Goal: Transaction & Acquisition: Purchase product/service

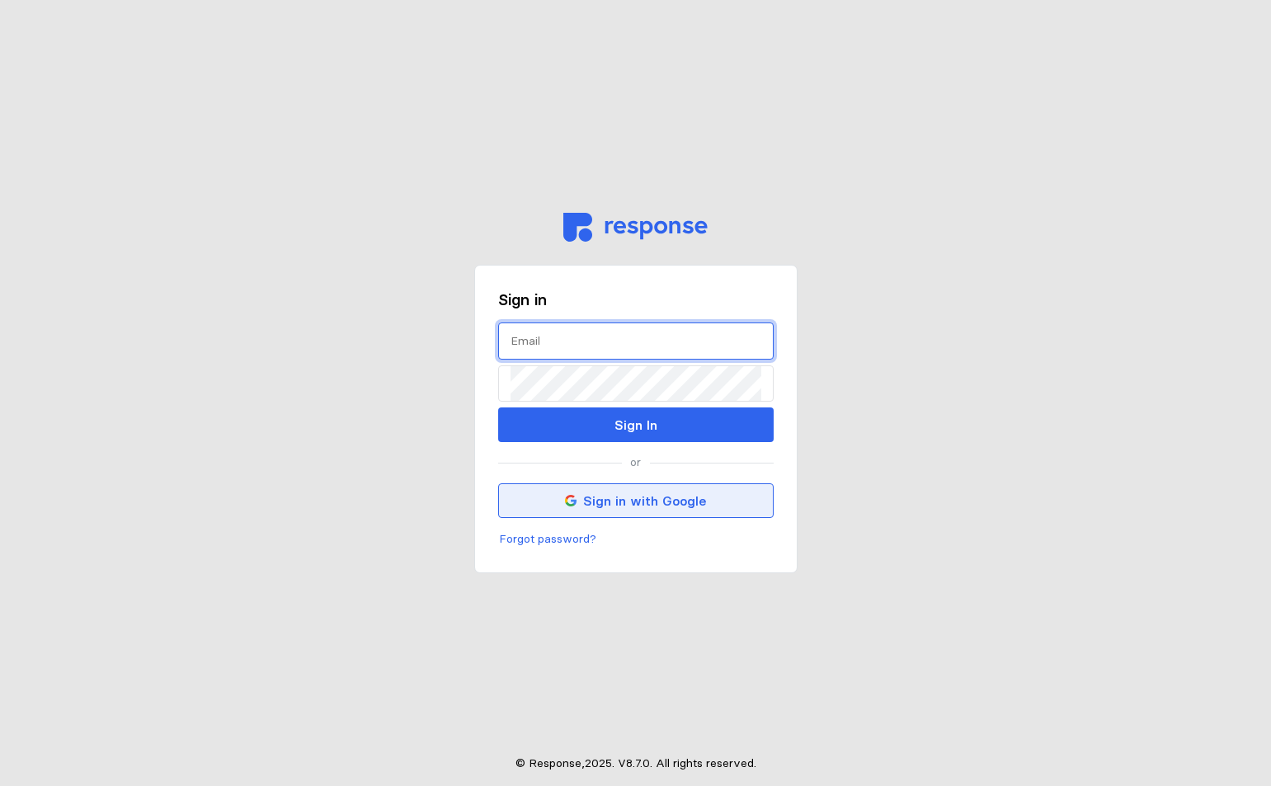
type input "[PERSON_NAME][EMAIL_ADDRESS][DOMAIN_NAME]"
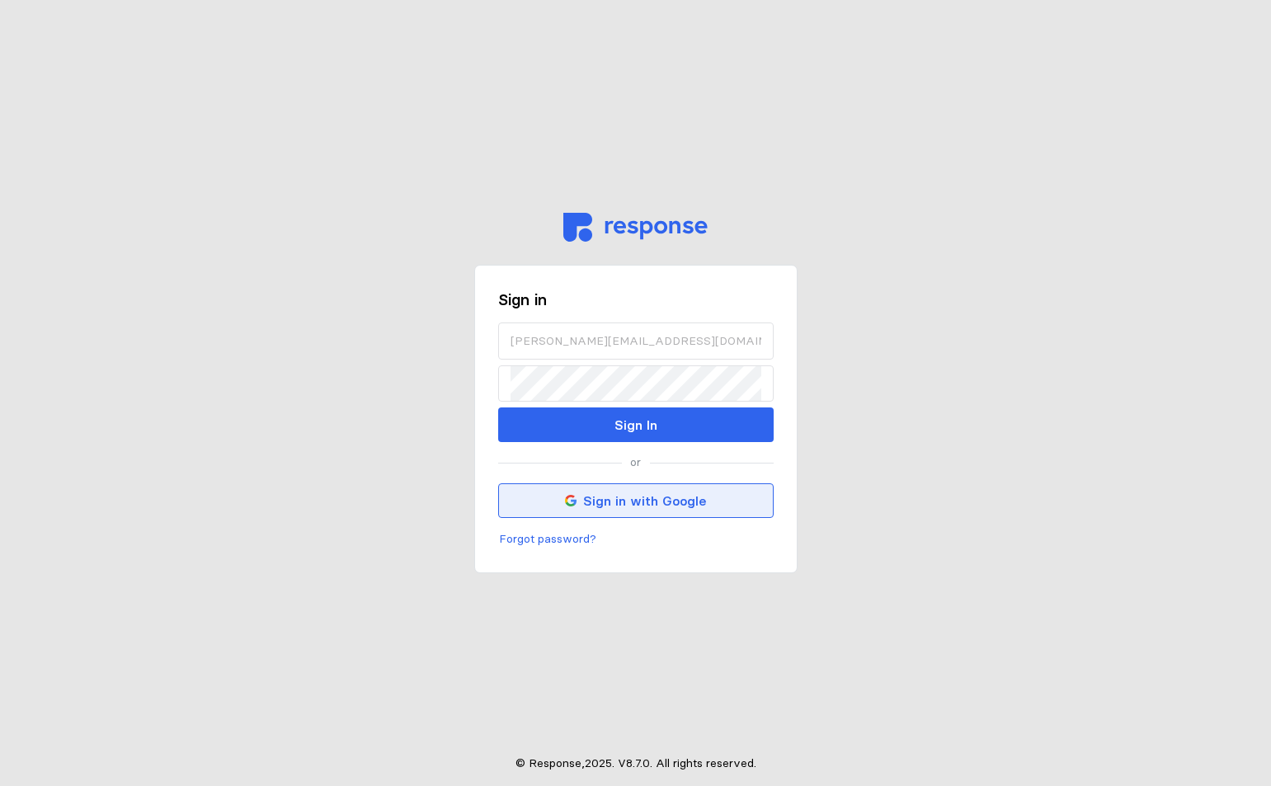
click at [672, 511] on button "Sign in with Google" at bounding box center [635, 500] width 275 height 35
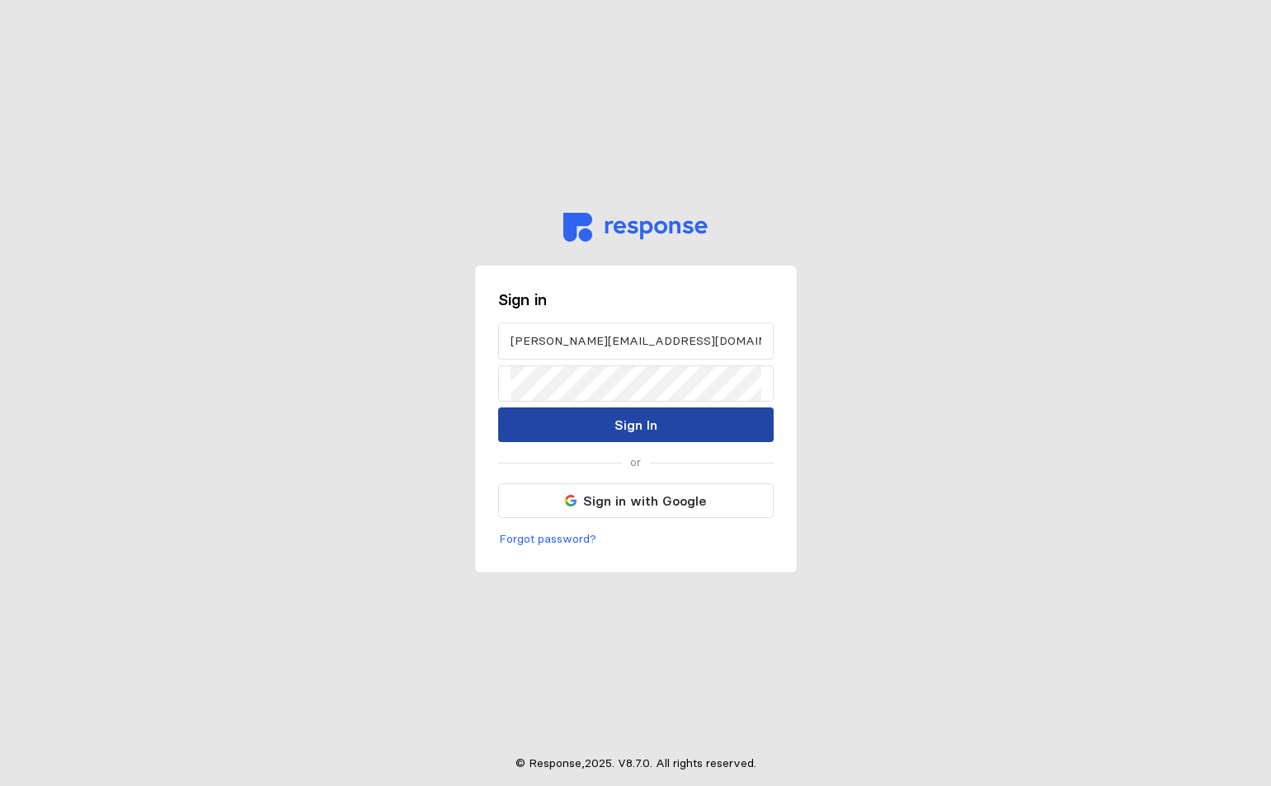
click at [596, 430] on button "Sign In" at bounding box center [635, 424] width 275 height 35
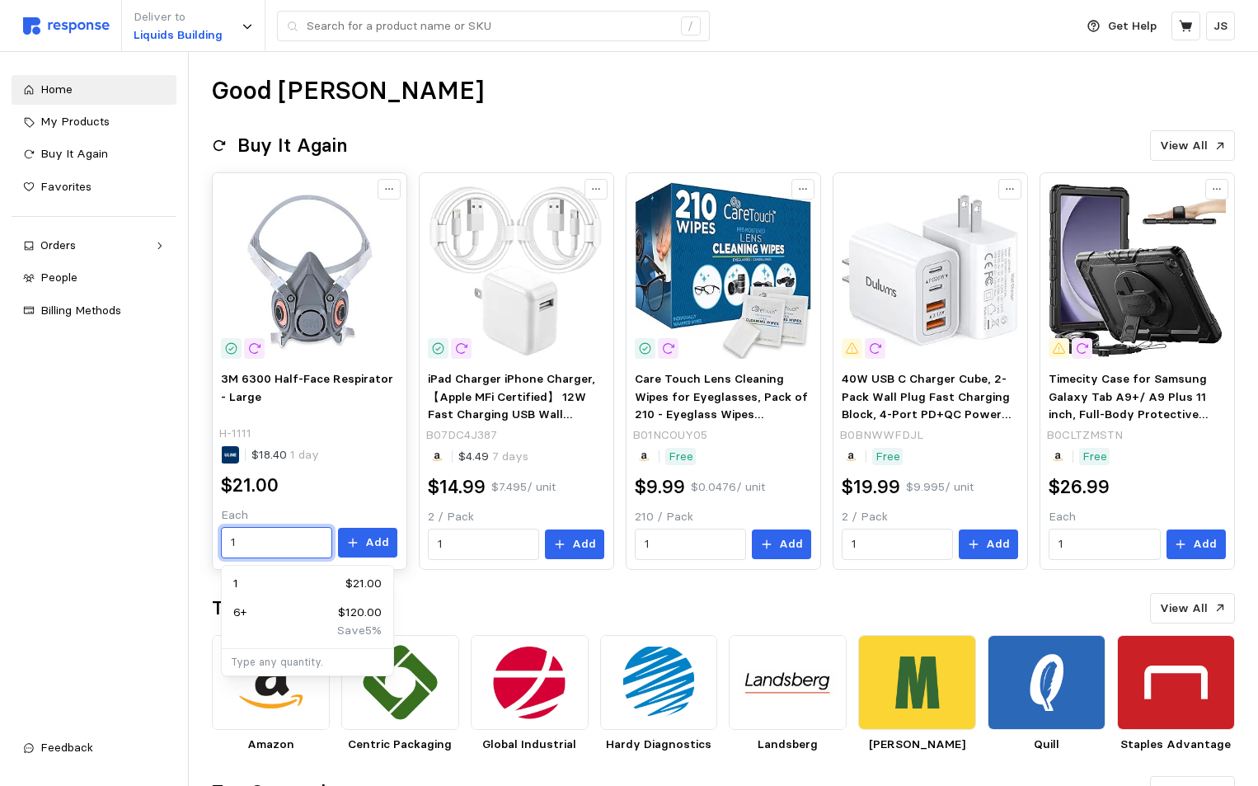
drag, startPoint x: 256, startPoint y: 542, endPoint x: 220, endPoint y: 544, distance: 35.5
click at [220, 544] on div "3M 6300 Half-Face Respirator - Large H-1111 $18.40 1 day $21.00 Each 1 Add" at bounding box center [309, 464] width 188 height 201
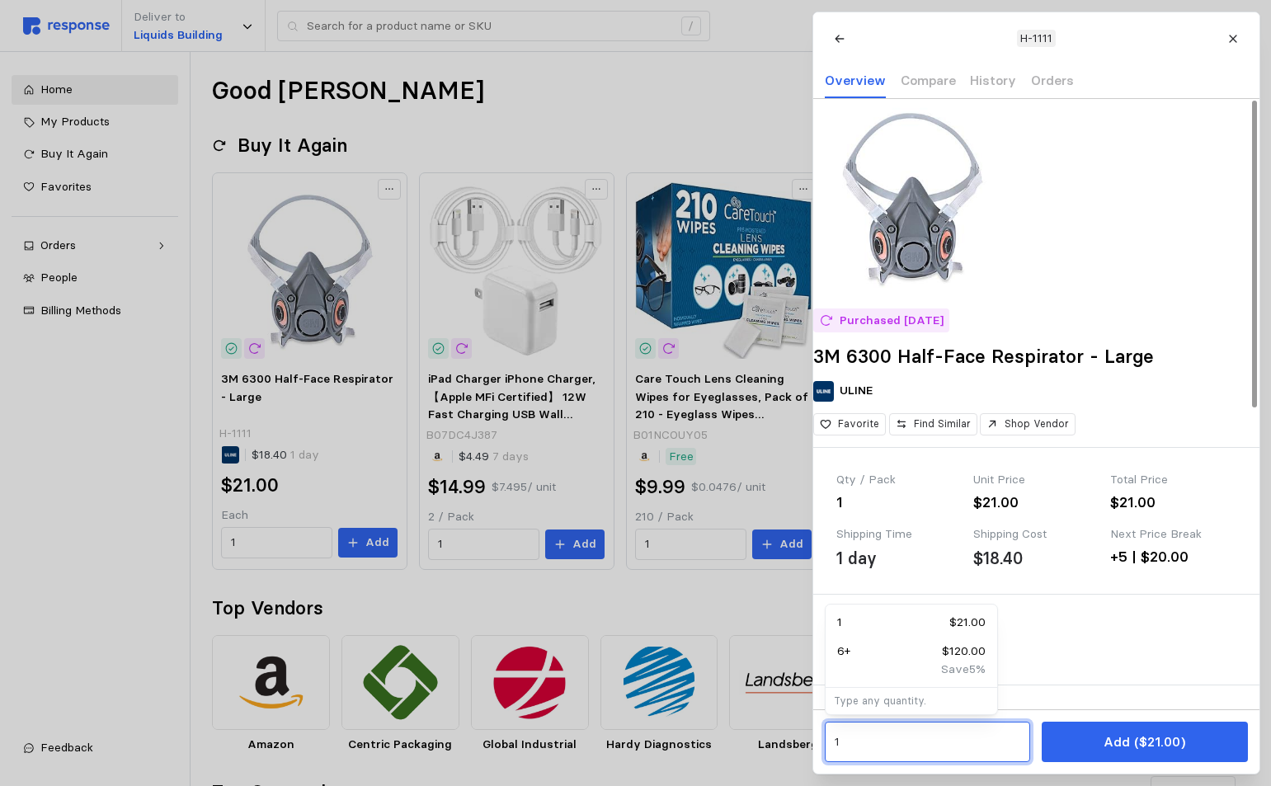
drag, startPoint x: 859, startPoint y: 743, endPoint x: 796, endPoint y: 747, distance: 63.6
click at [857, 655] on div "6 + $120.00" at bounding box center [911, 651] width 148 height 18
type input "6"
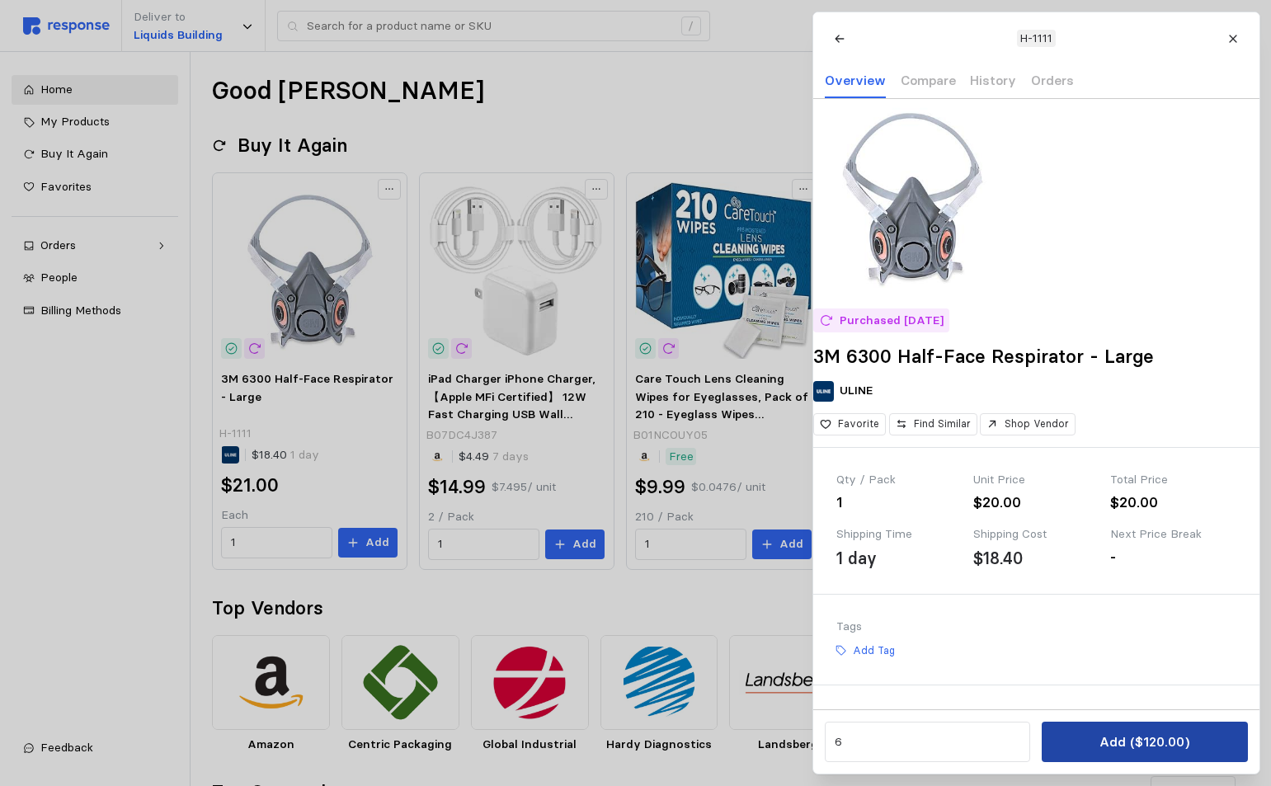
click at [1137, 753] on button "Add ($120.00)" at bounding box center [1143, 741] width 205 height 40
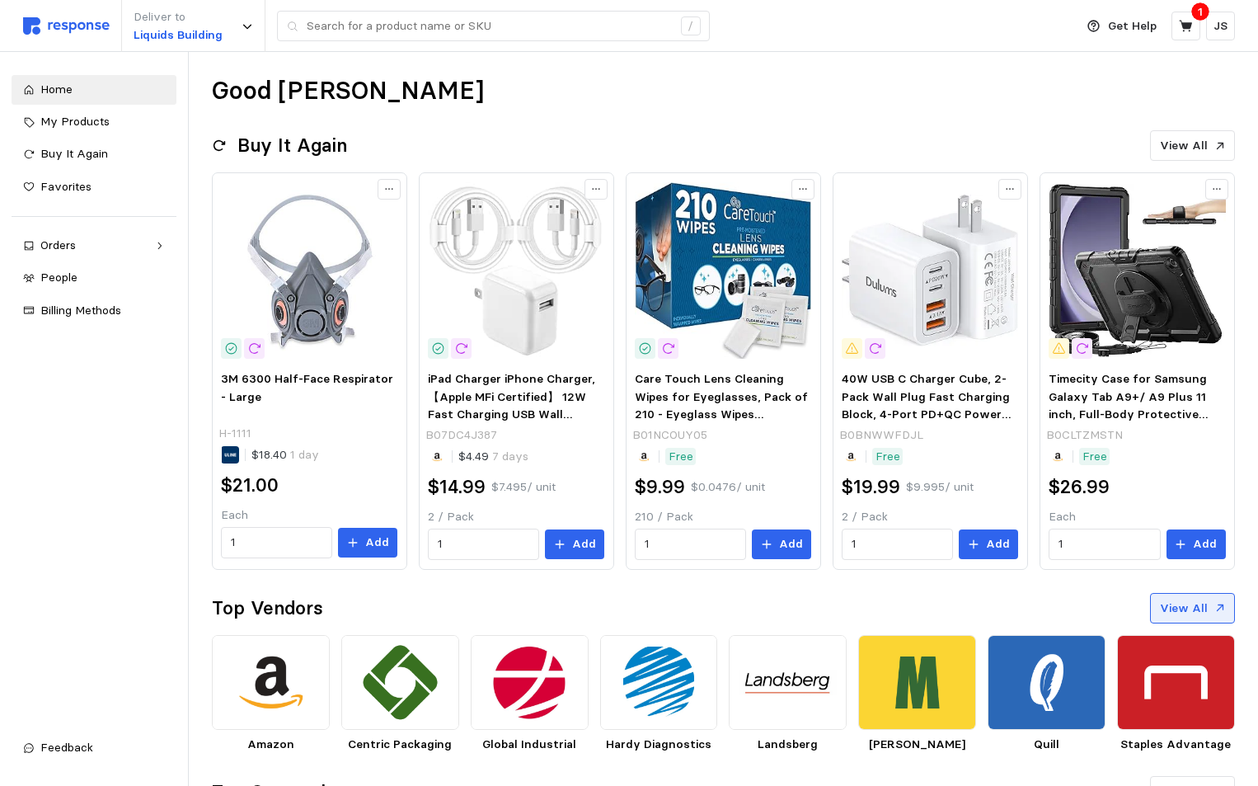
click at [1175, 605] on p "View All" at bounding box center [1184, 608] width 48 height 18
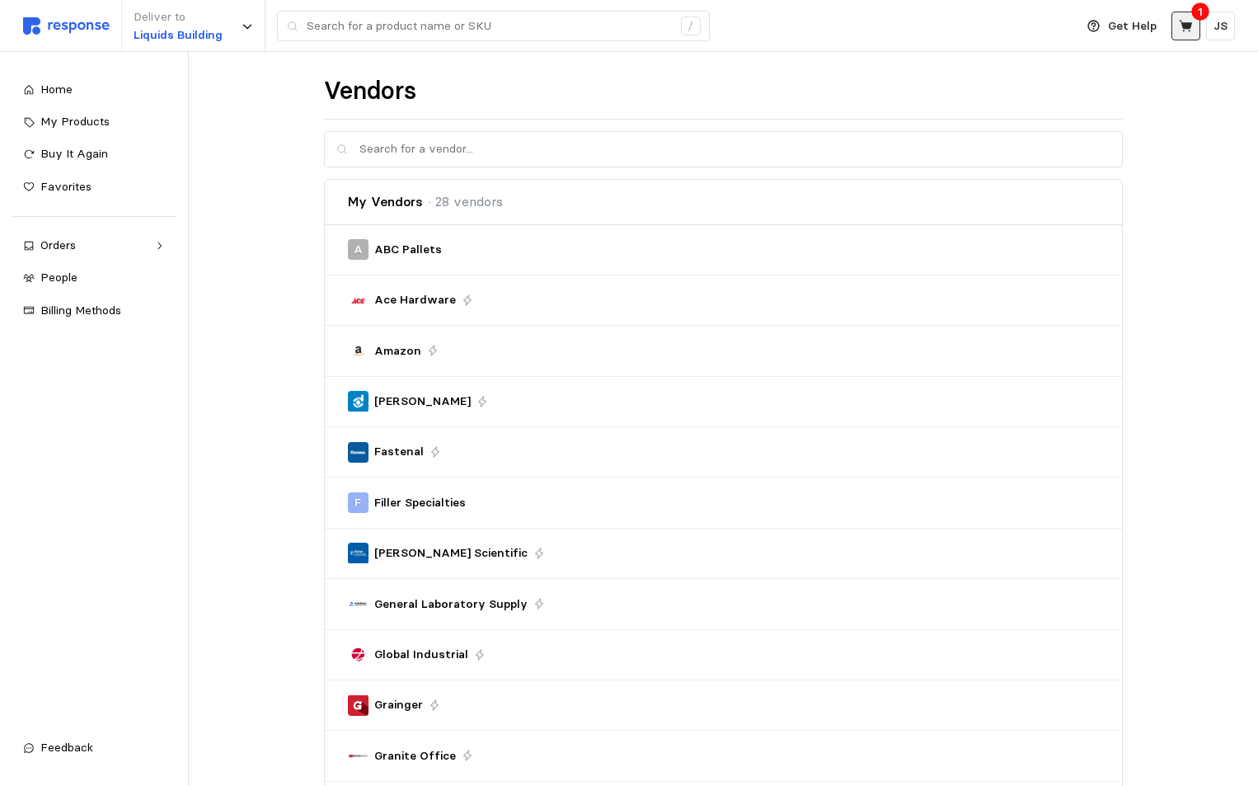
click at [1191, 27] on icon at bounding box center [1186, 26] width 15 height 15
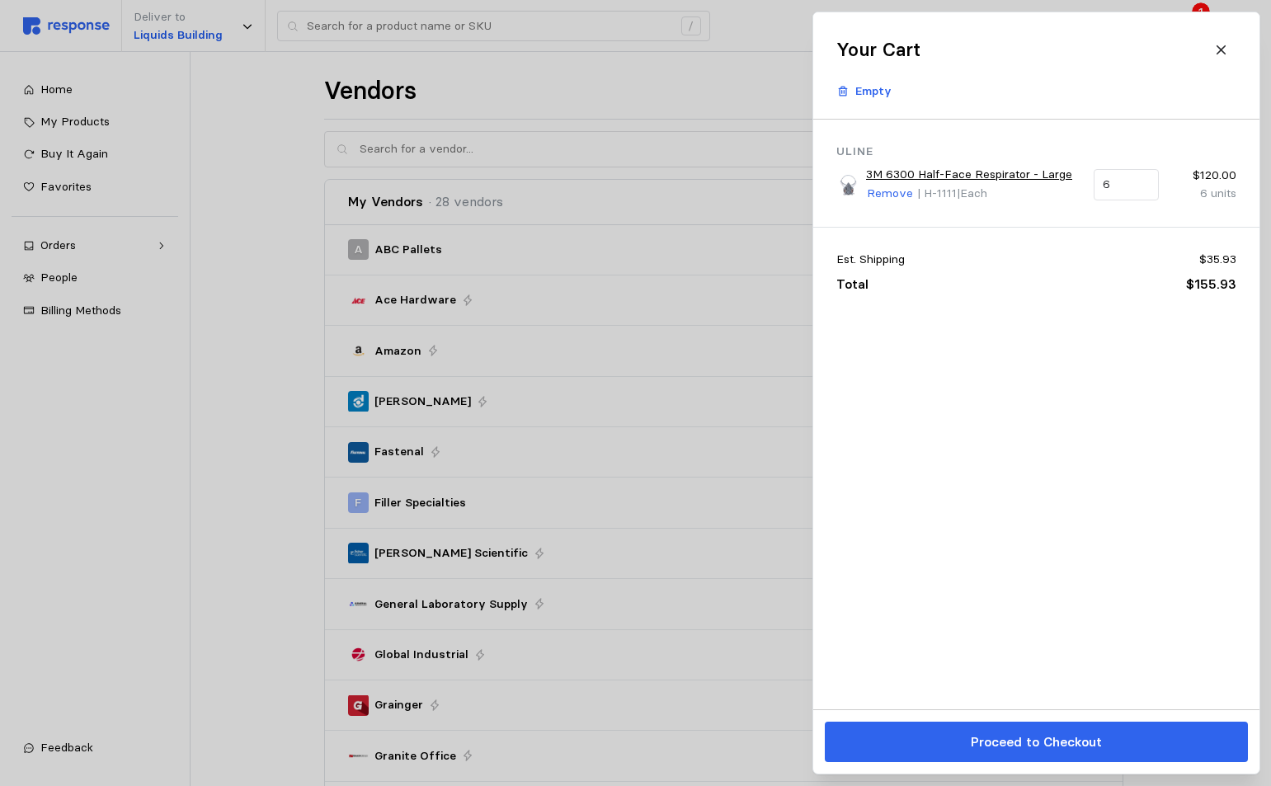
click at [1035, 179] on link "3M 6300 Half-Face Respirator - Large" at bounding box center [969, 175] width 206 height 18
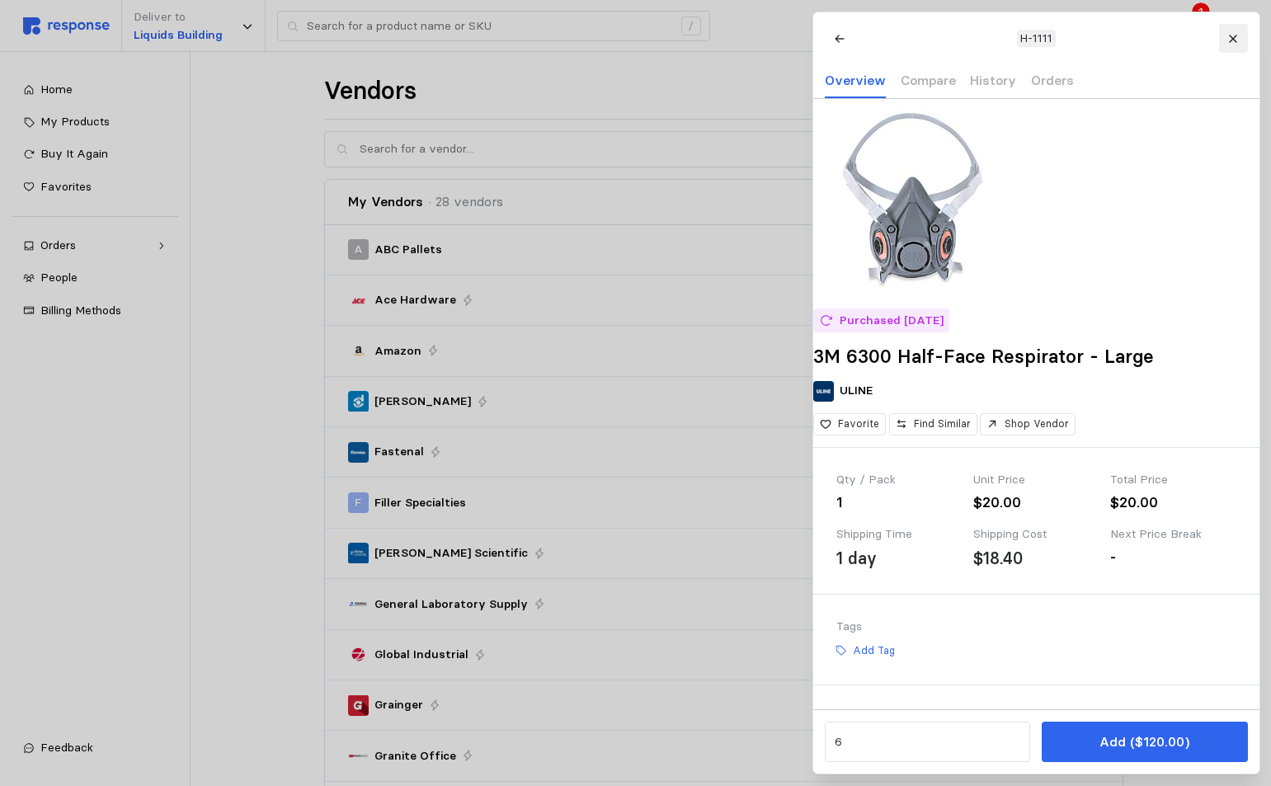
click at [1230, 49] on button at bounding box center [1232, 38] width 29 height 29
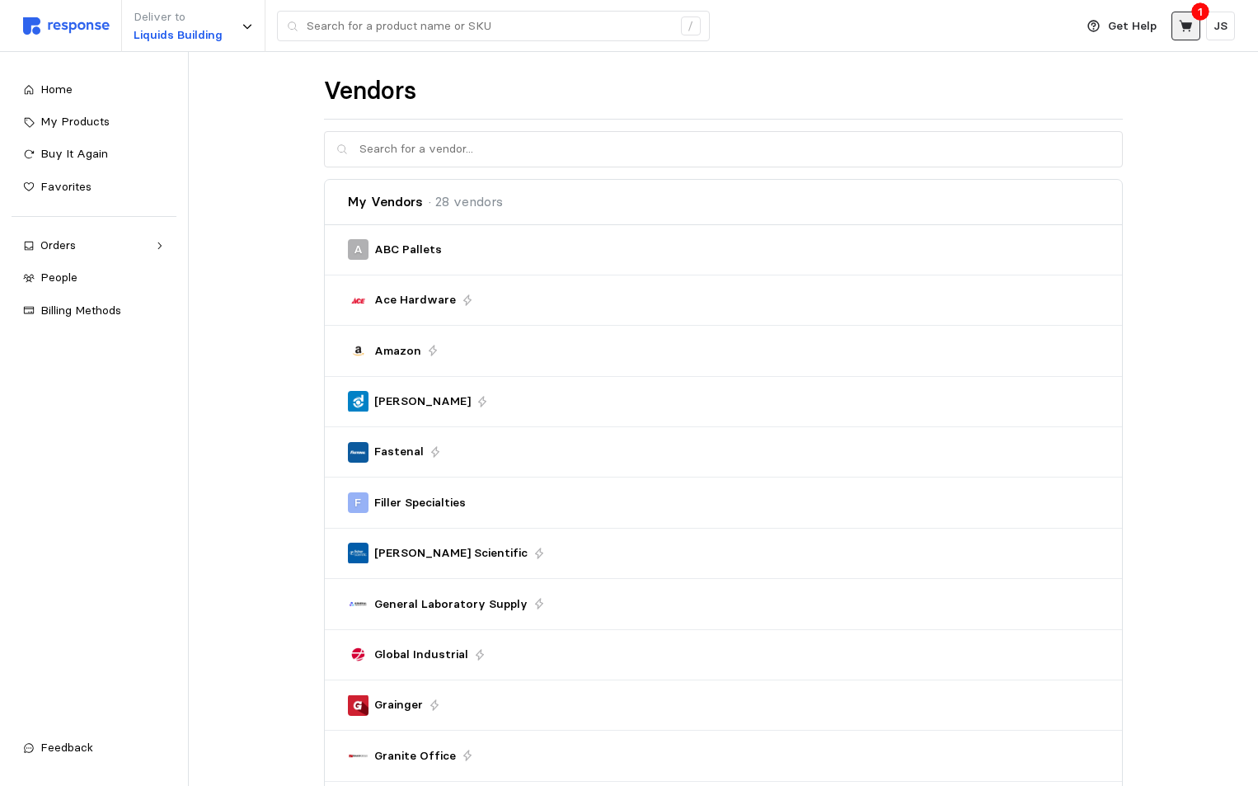
click at [1174, 35] on button at bounding box center [1186, 26] width 29 height 29
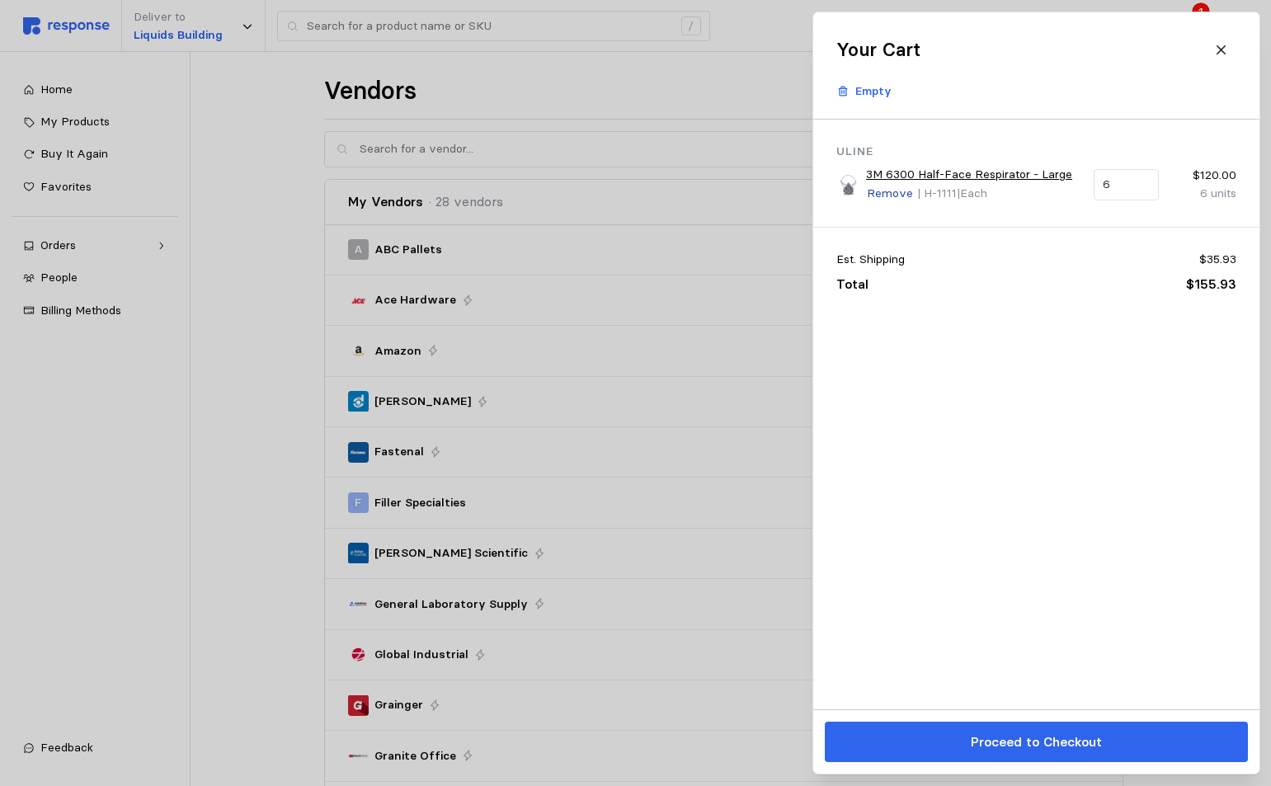
click at [884, 196] on p "Remove" at bounding box center [890, 194] width 46 height 18
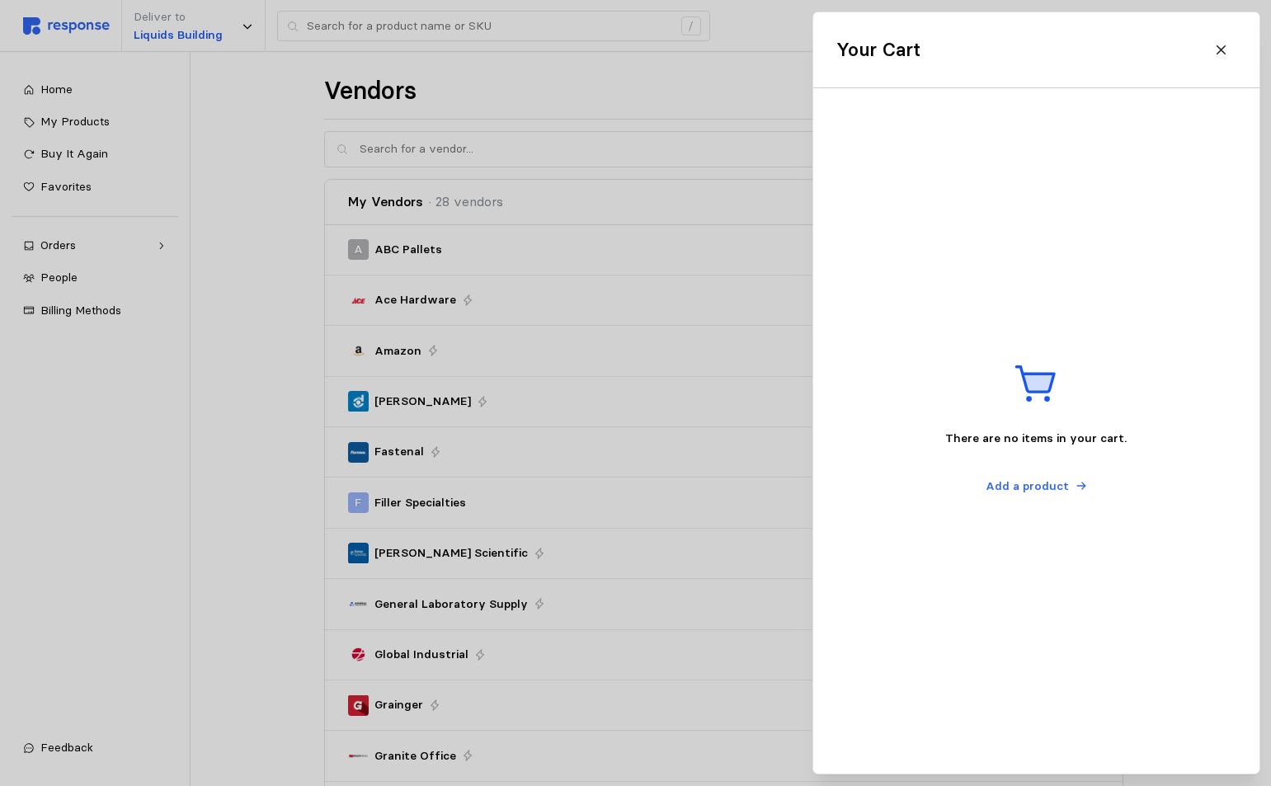
click at [716, 361] on div at bounding box center [635, 393] width 1271 height 786
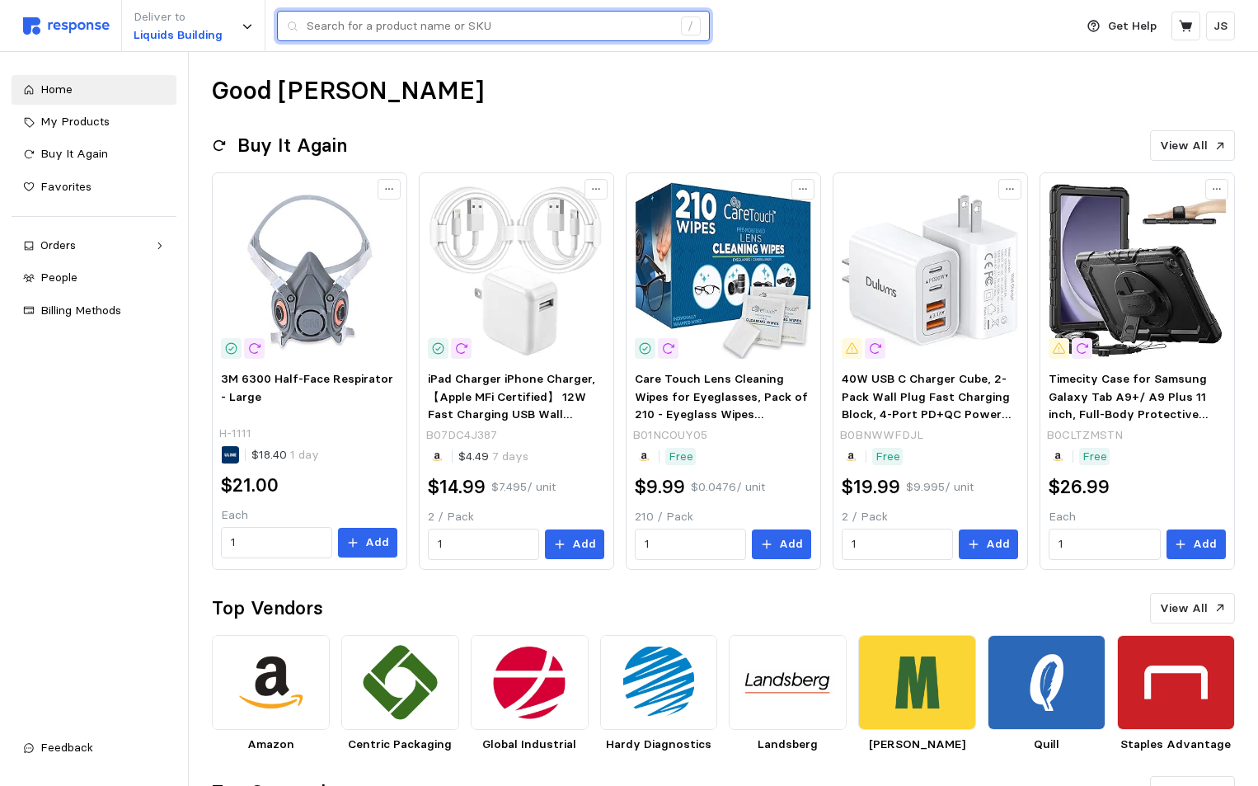
click at [374, 31] on input "text" at bounding box center [489, 27] width 365 height 30
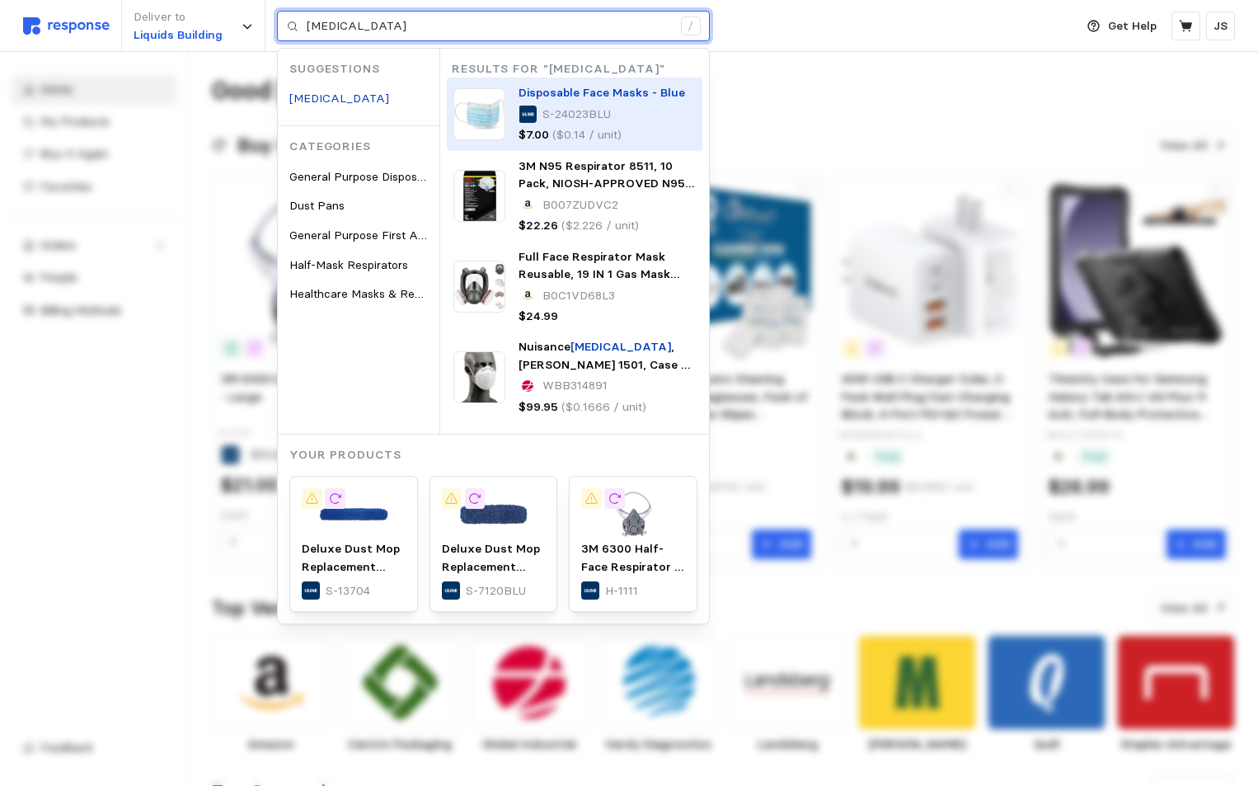
click at [573, 96] on span "Disposable Face Masks - Blue" at bounding box center [602, 92] width 167 height 15
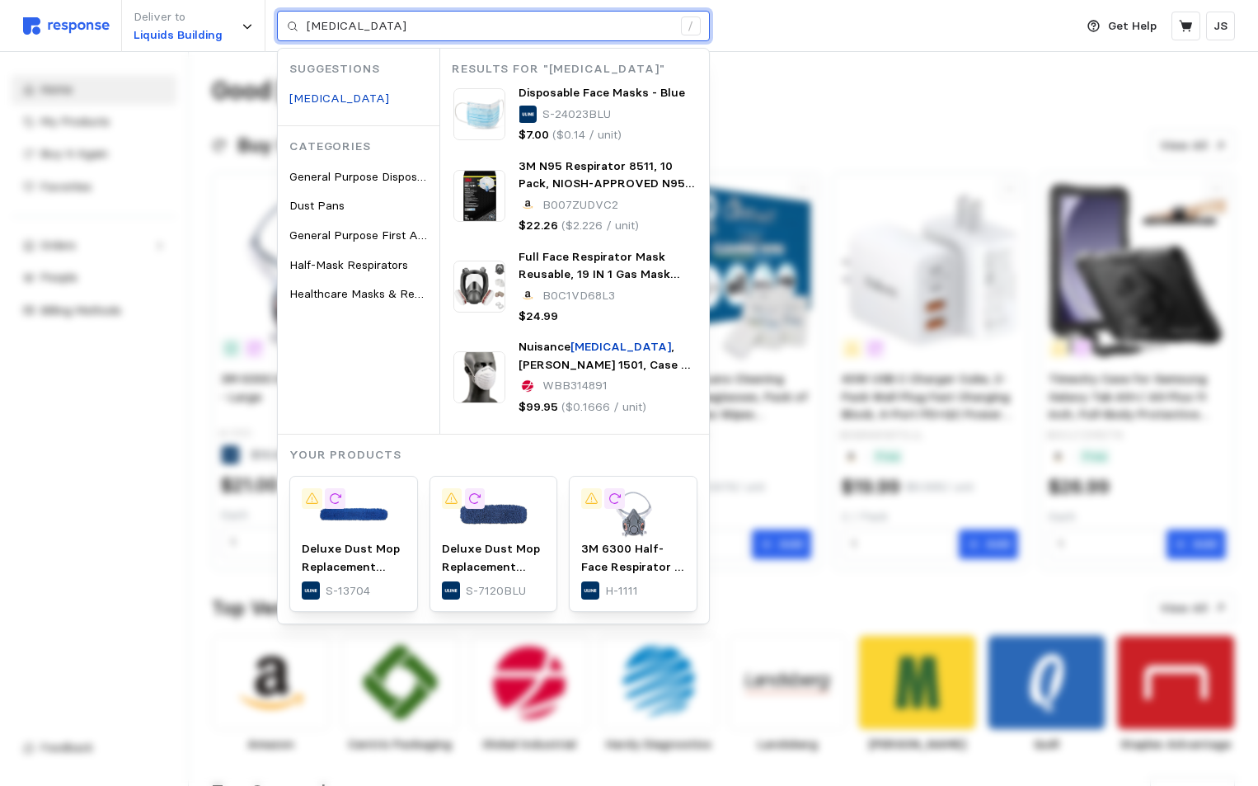
type input "[MEDICAL_DATA]"
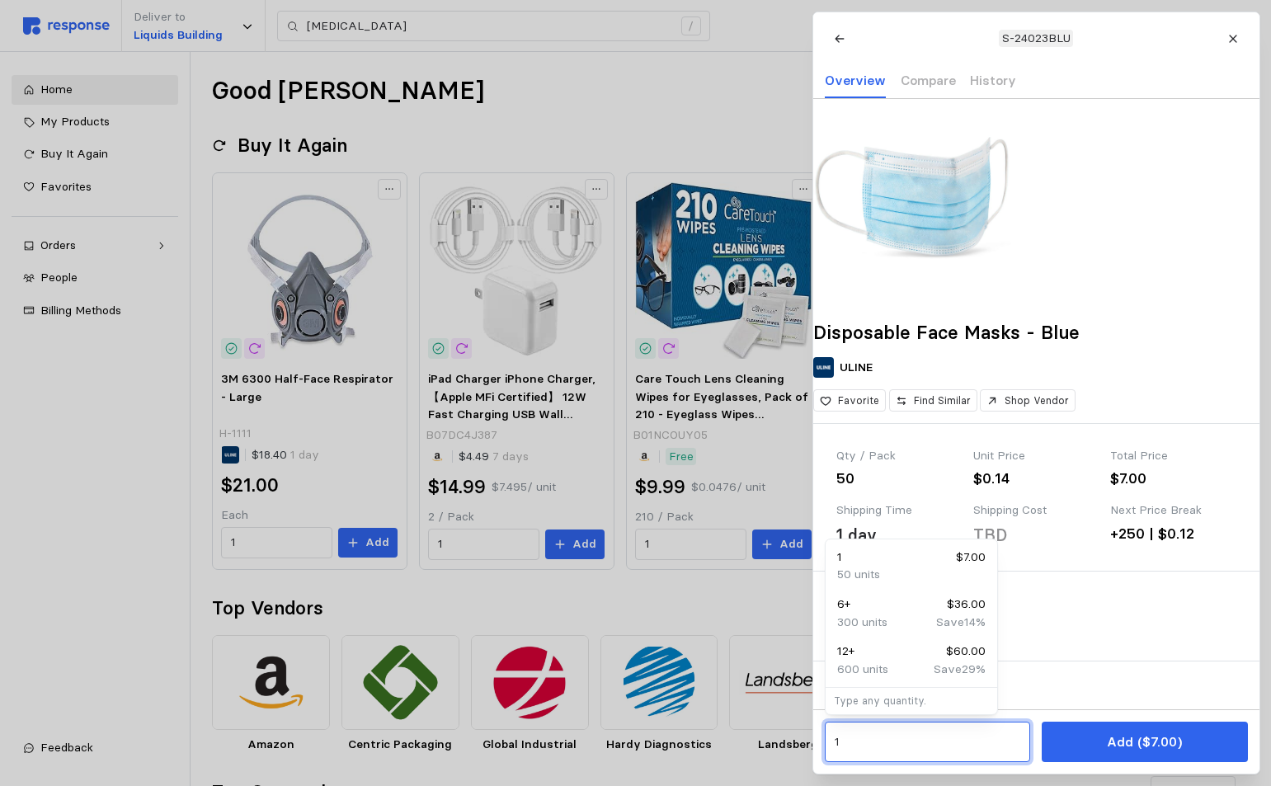
drag, startPoint x: 857, startPoint y: 749, endPoint x: 808, endPoint y: 748, distance: 48.7
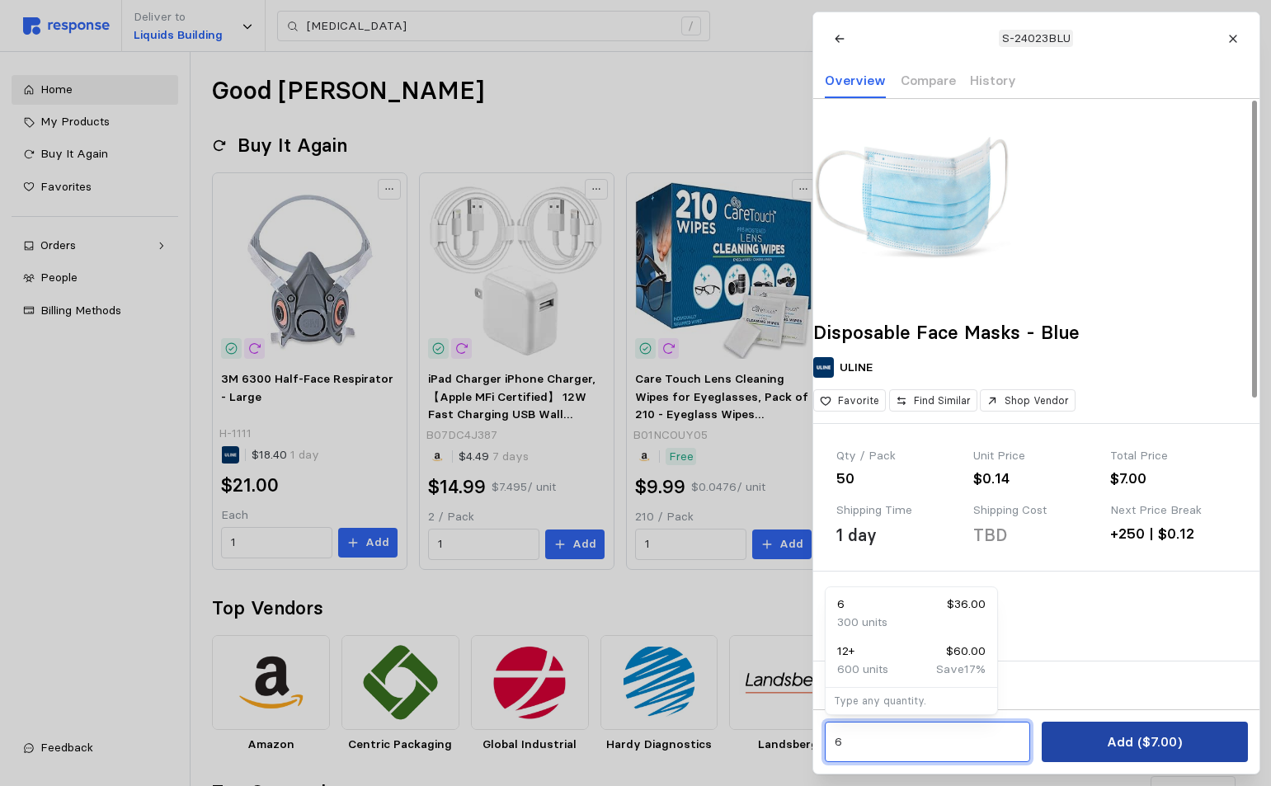
type input "6"
click at [1105, 738] on button "Add ($7.00)" at bounding box center [1143, 741] width 205 height 40
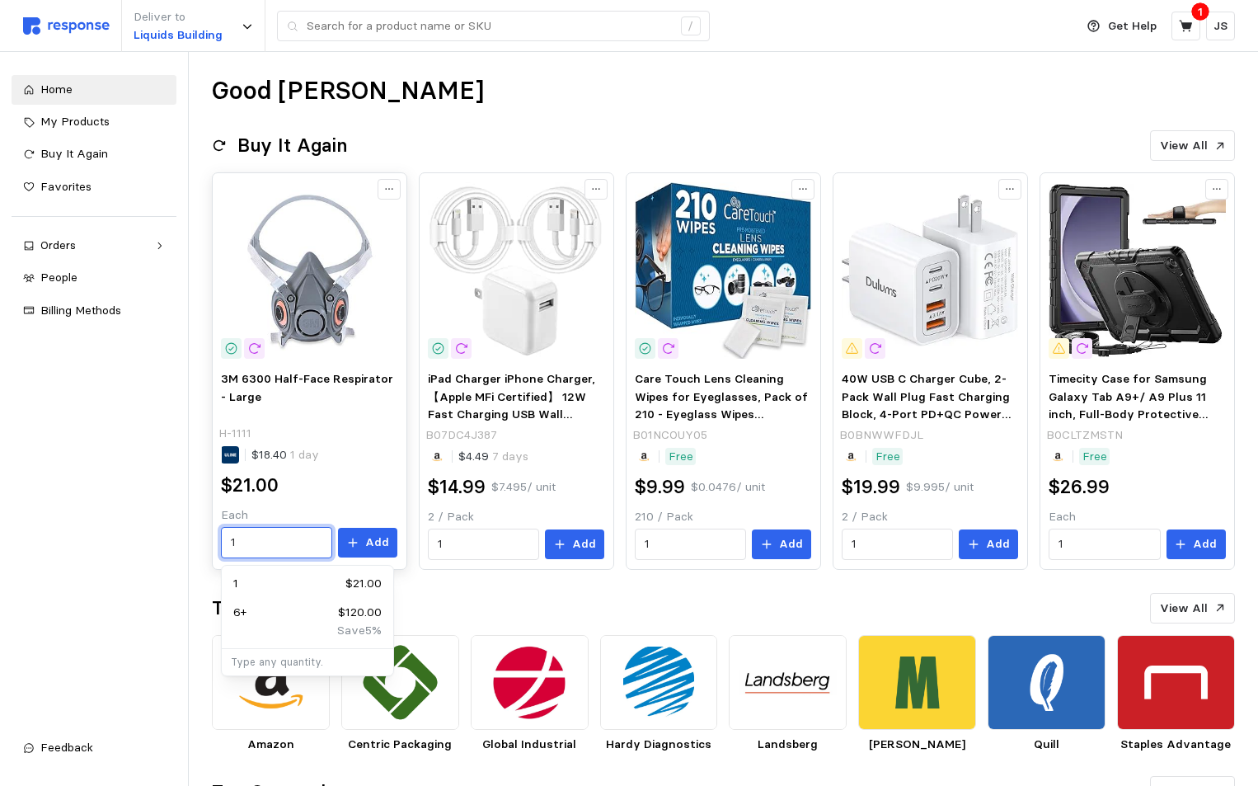
drag, startPoint x: 268, startPoint y: 539, endPoint x: 212, endPoint y: 540, distance: 56.1
click at [214, 540] on div "3M 6300 Half-Face Respirator - Large H-1111 $18.40 1 day $21.00 Each 1 Add" at bounding box center [309, 370] width 195 height 397
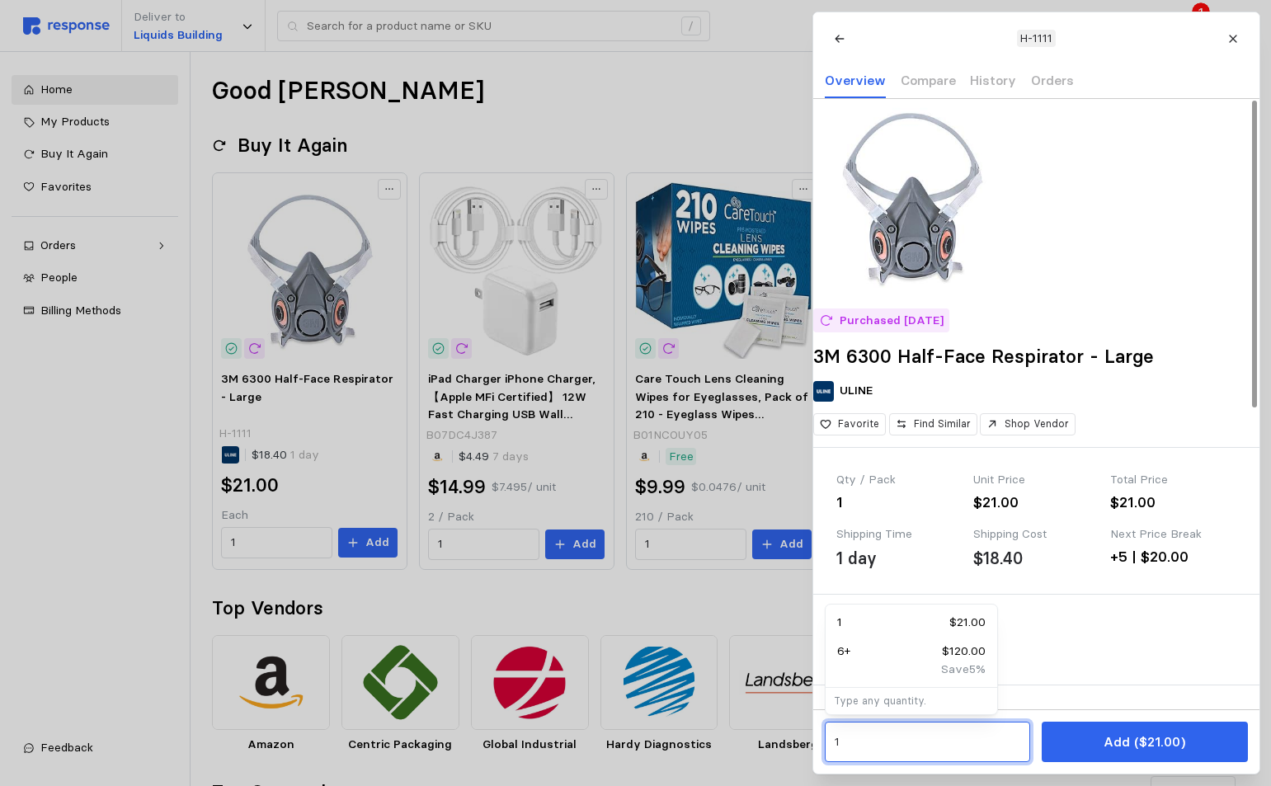
drag, startPoint x: 862, startPoint y: 748, endPoint x: 833, endPoint y: 745, distance: 29.9
click at [833, 745] on div "1" at bounding box center [927, 741] width 205 height 40
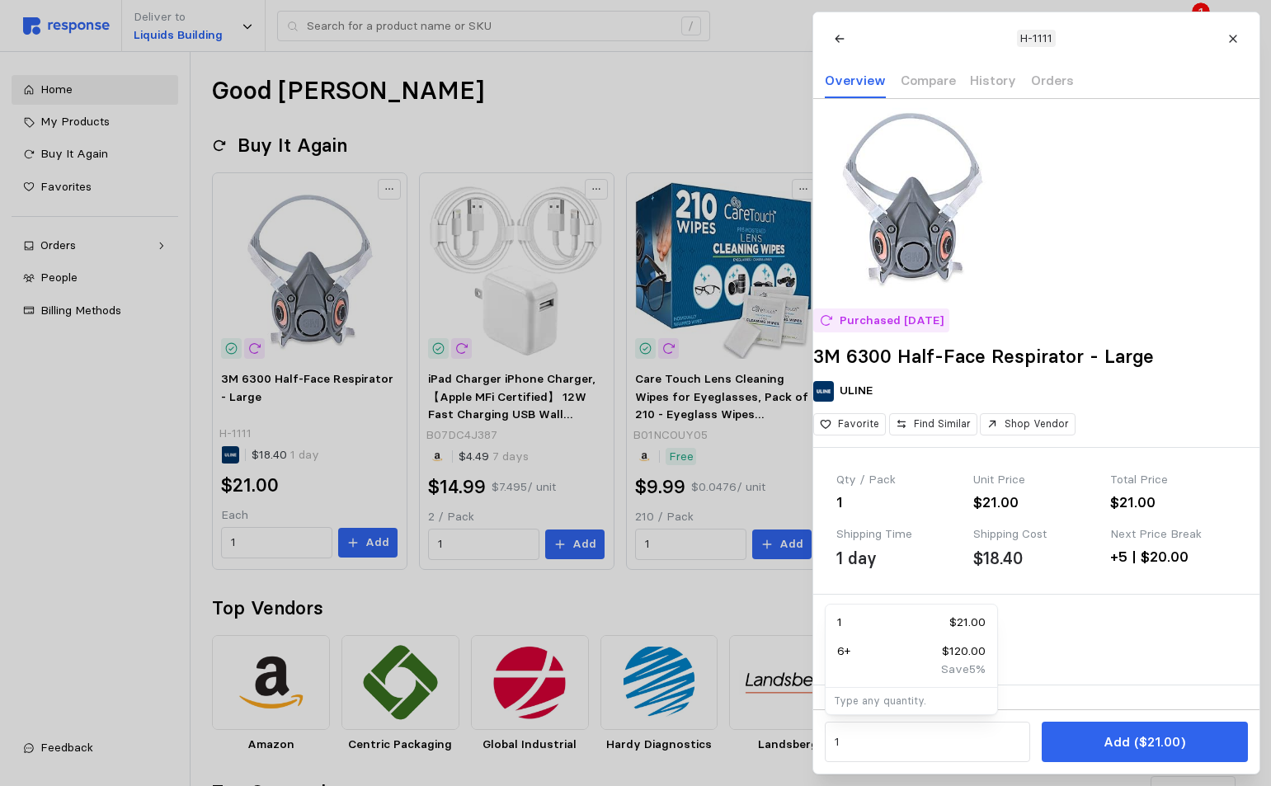
click at [172, 576] on div at bounding box center [635, 393] width 1271 height 786
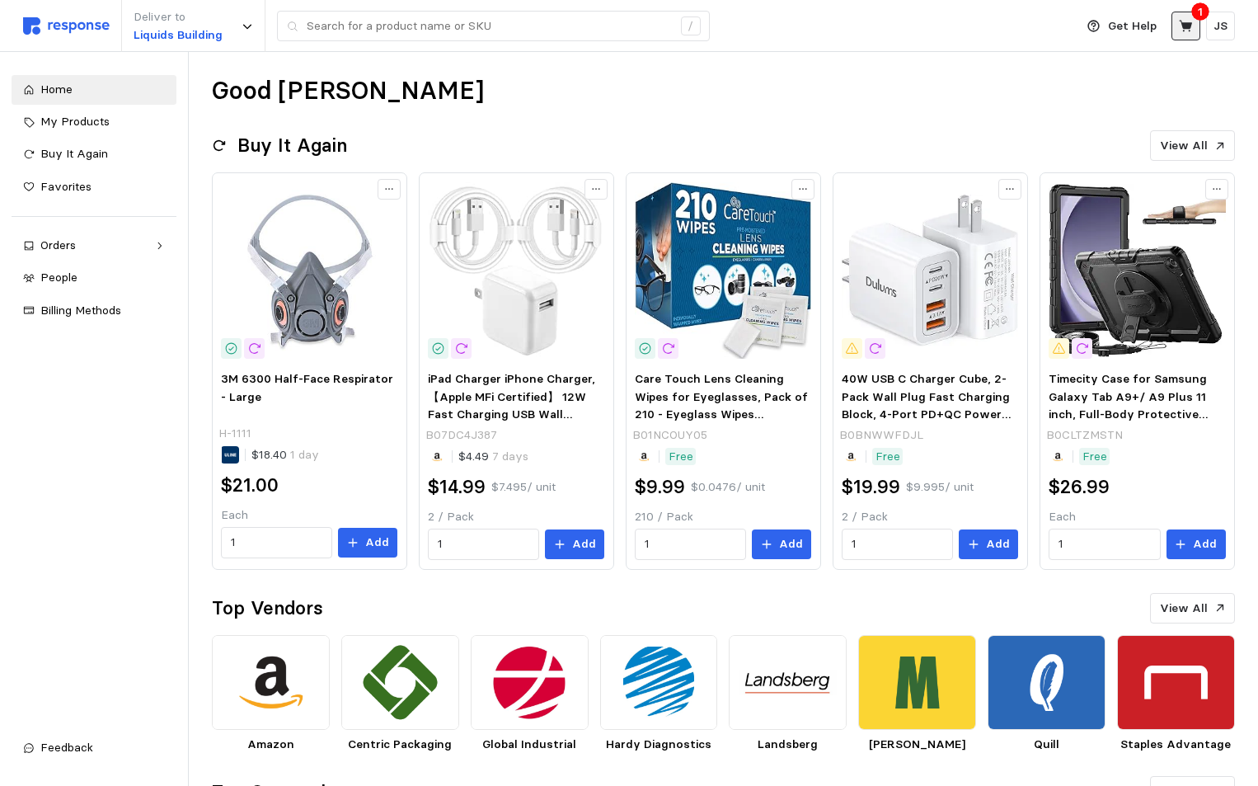
click at [1176, 27] on button at bounding box center [1186, 26] width 29 height 29
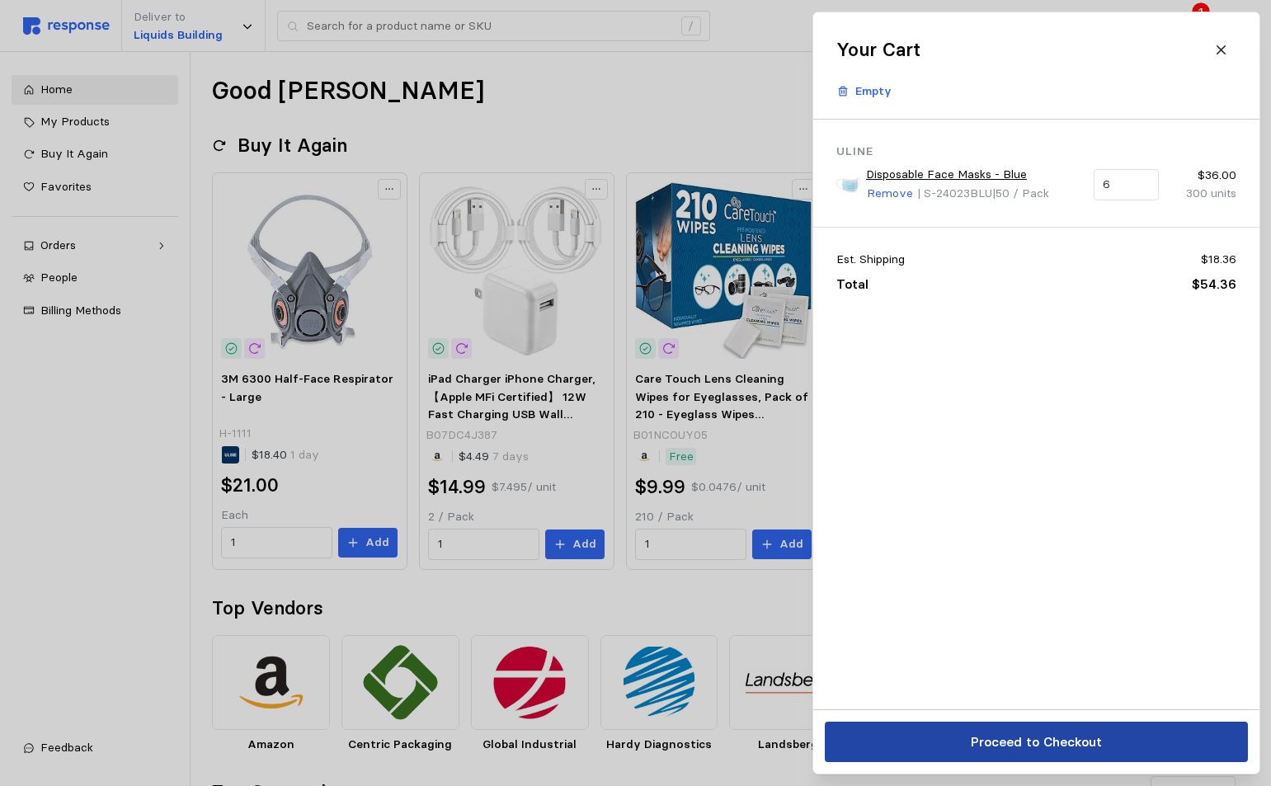
click at [1008, 753] on button "Proceed to Checkout" at bounding box center [1036, 741] width 423 height 40
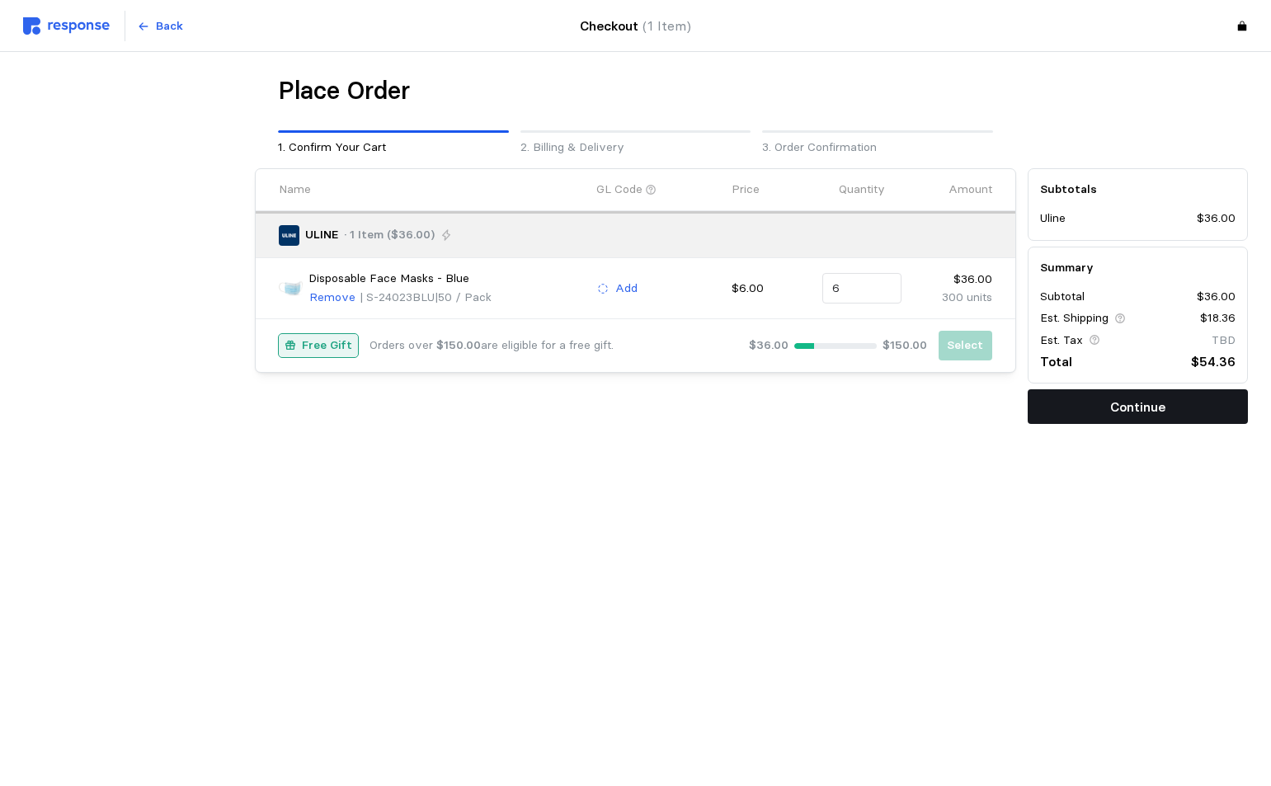
click at [1114, 419] on button "Continue" at bounding box center [1137, 406] width 220 height 35
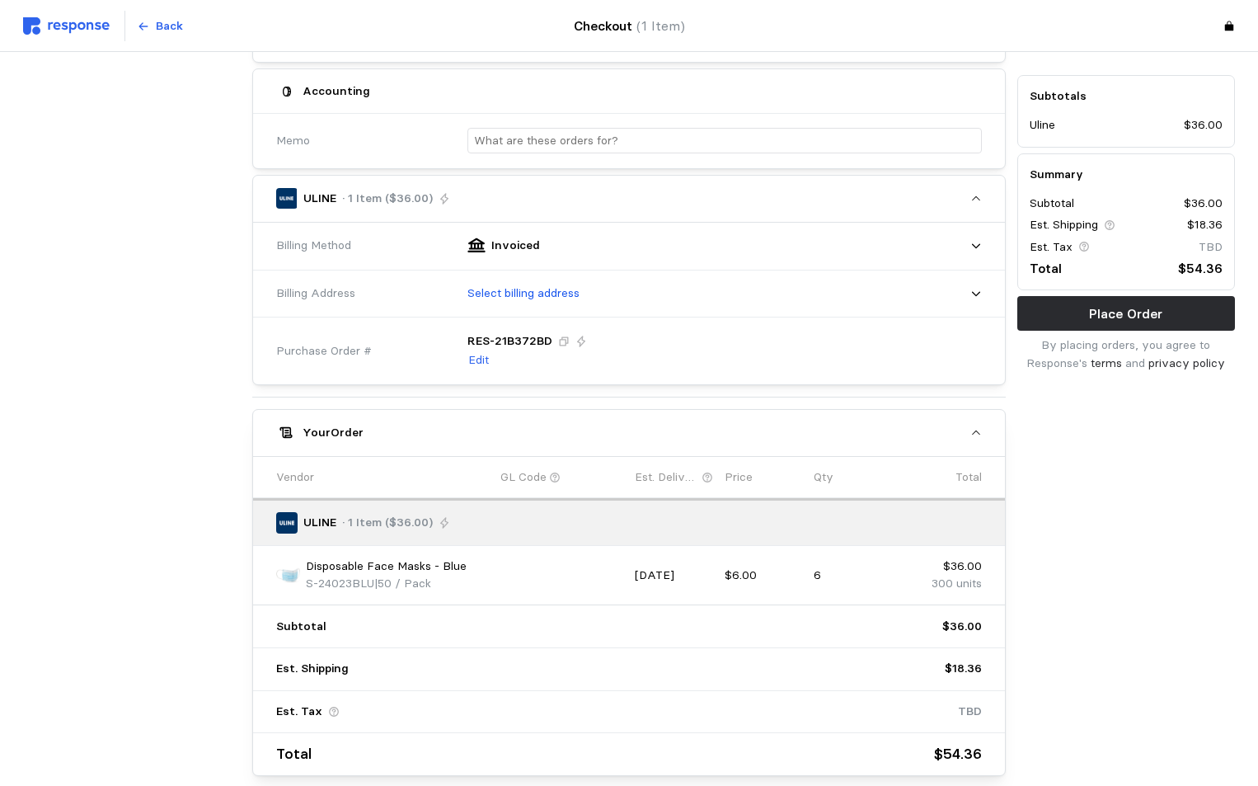
scroll to position [265, 0]
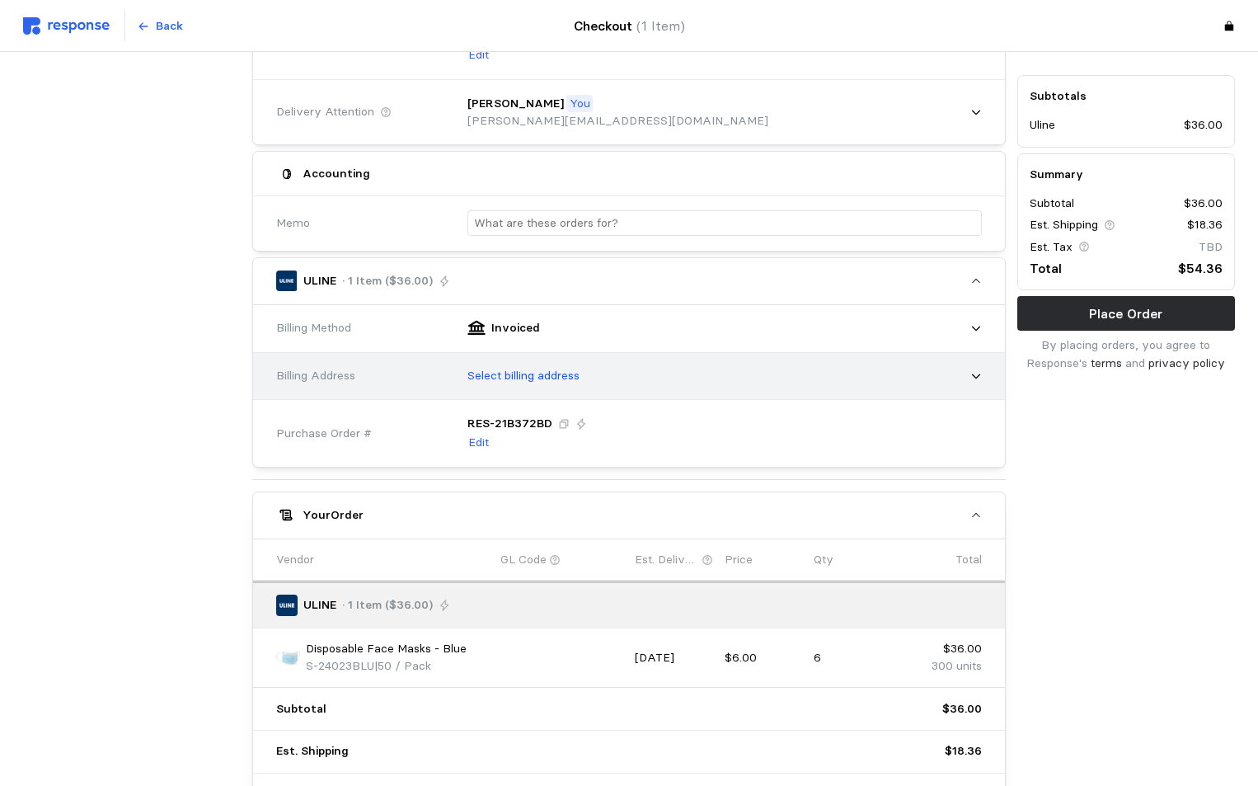
click at [571, 379] on p "Select billing address" at bounding box center [524, 376] width 112 height 18
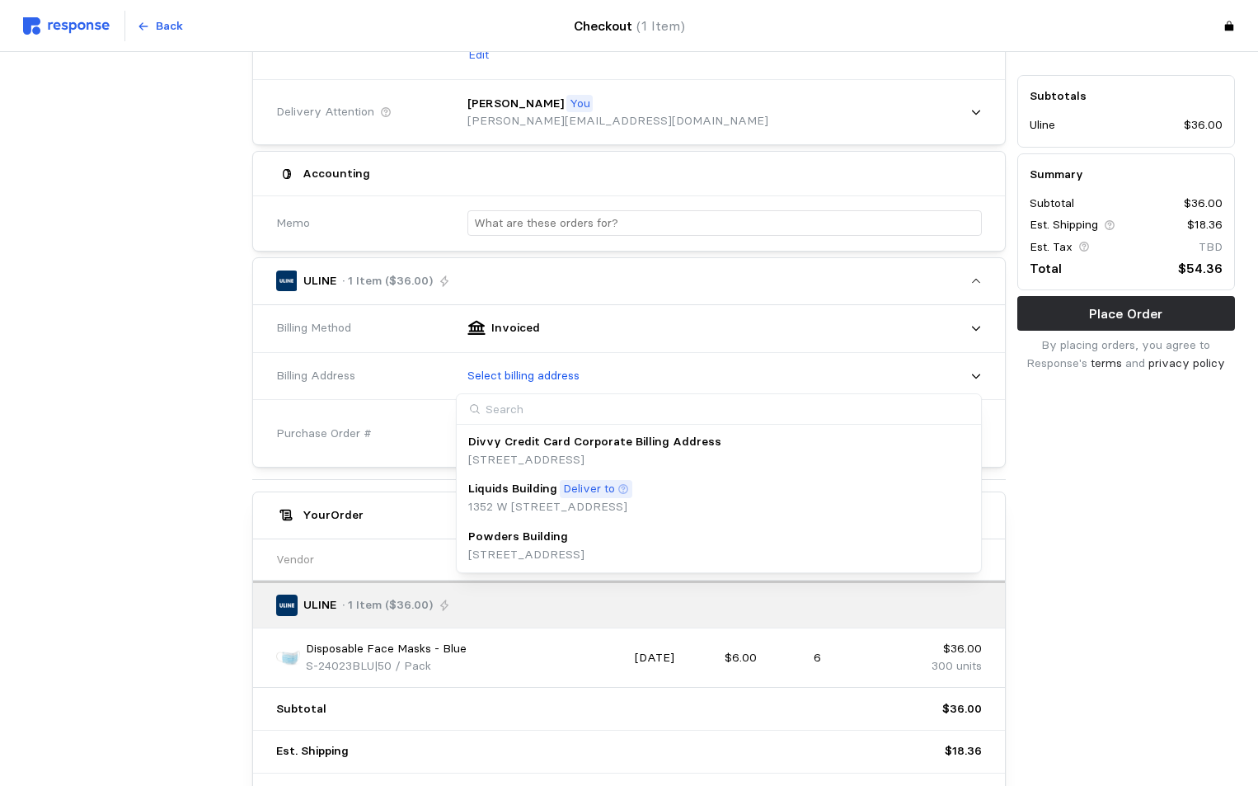
click at [536, 507] on p "1352 W [STREET_ADDRESS]" at bounding box center [550, 507] width 164 height 18
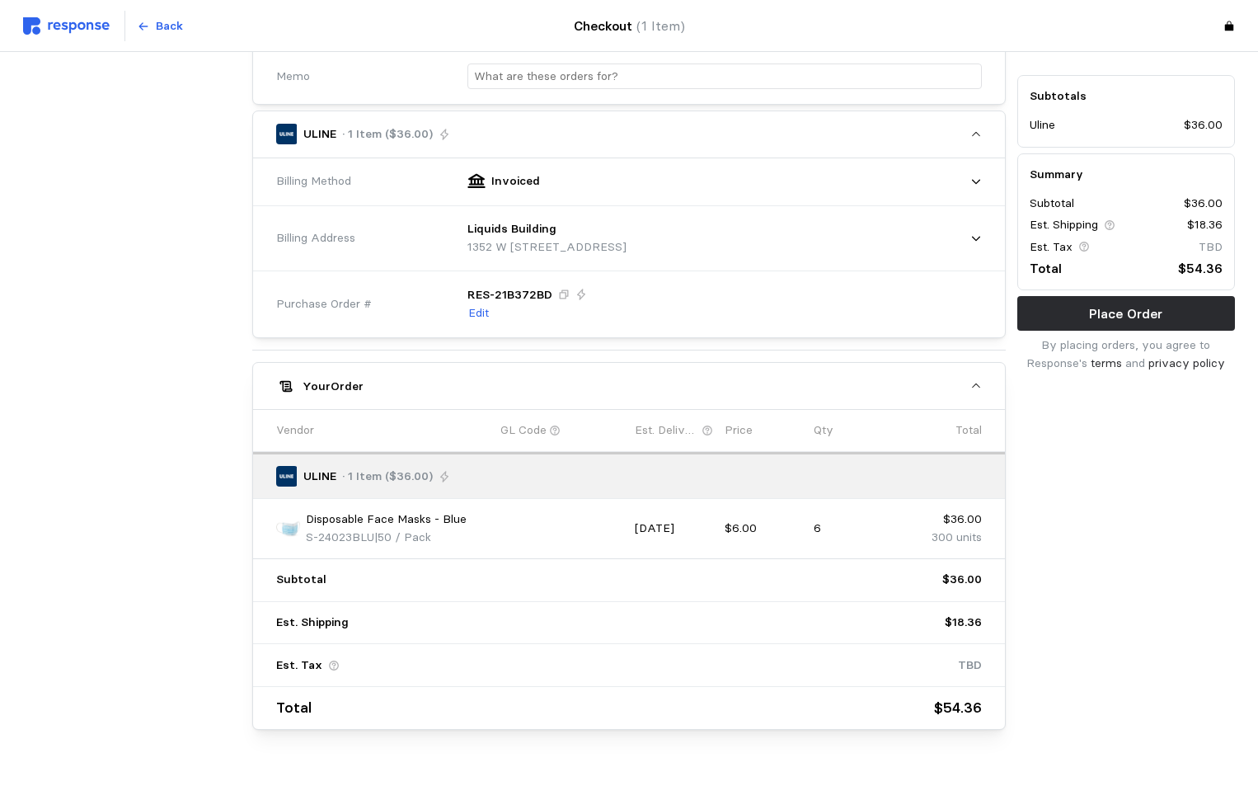
scroll to position [449, 0]
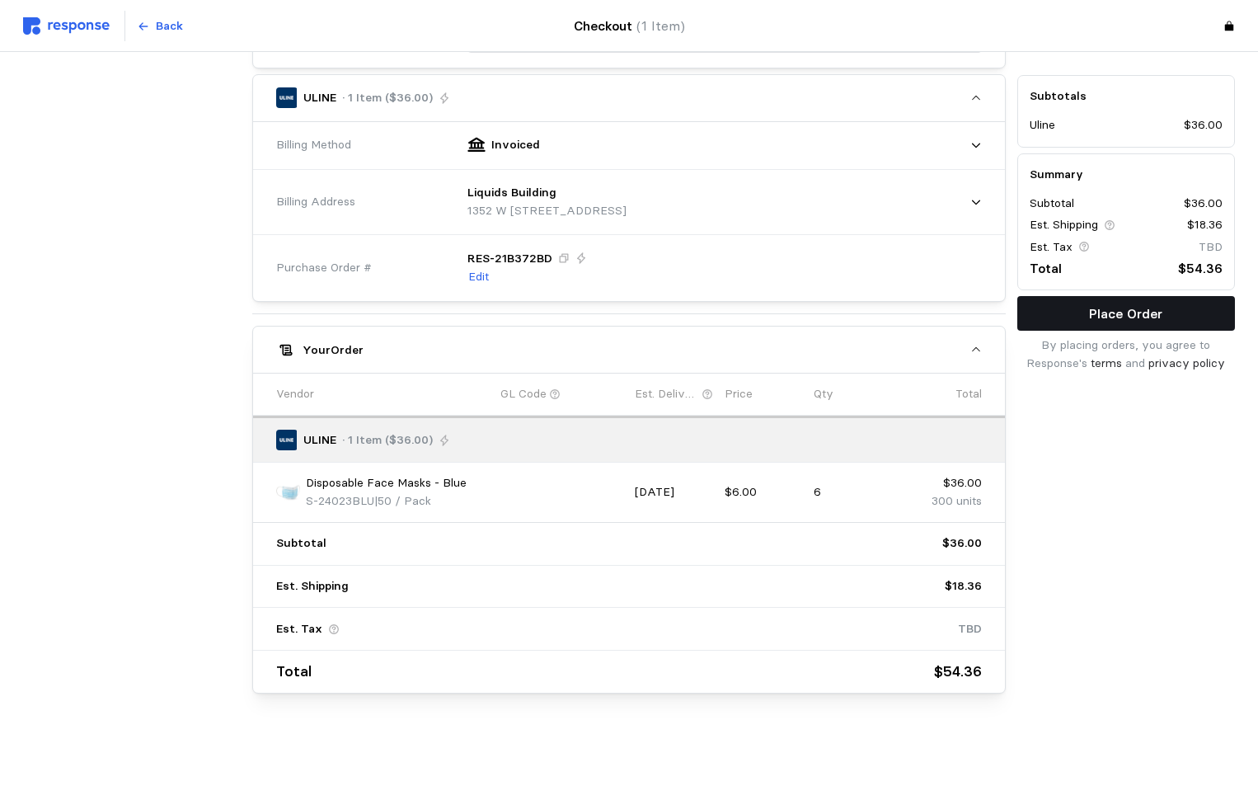
click at [1146, 315] on p "Place Order" at bounding box center [1125, 313] width 73 height 21
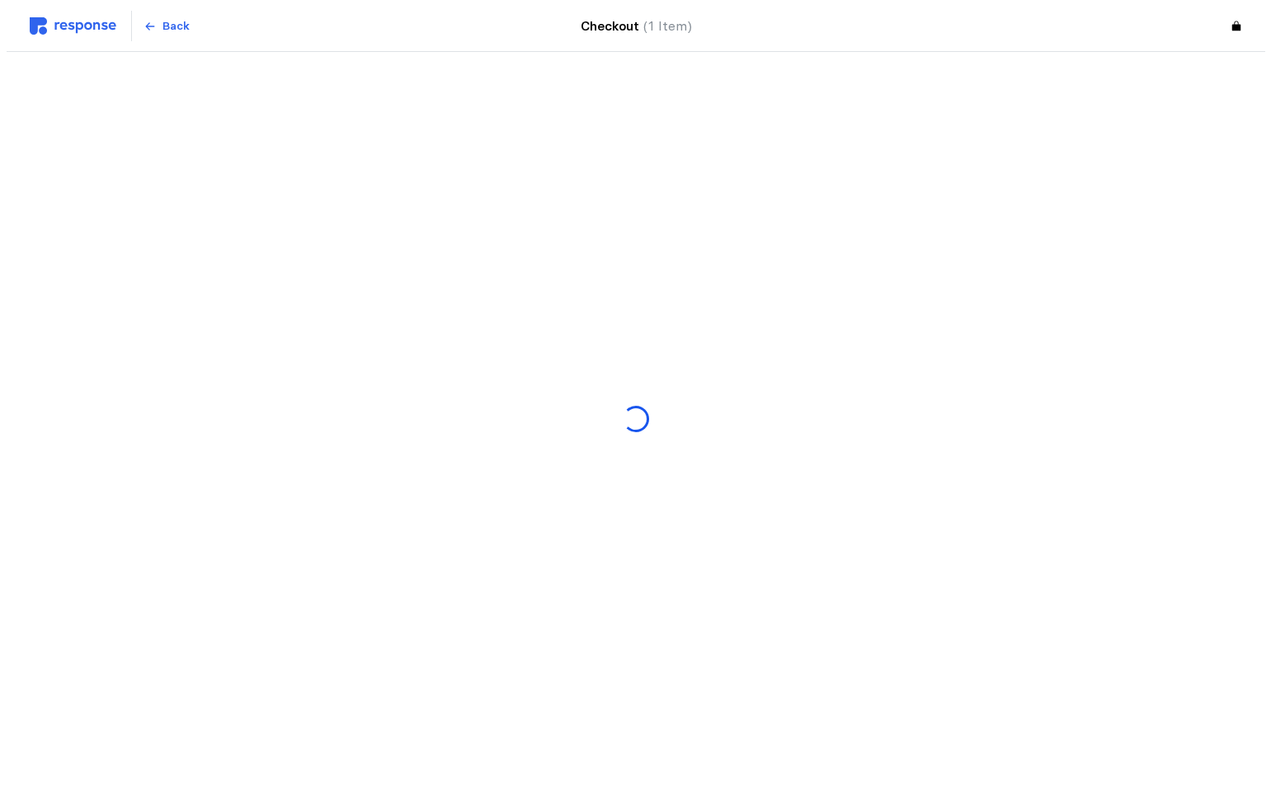
scroll to position [0, 0]
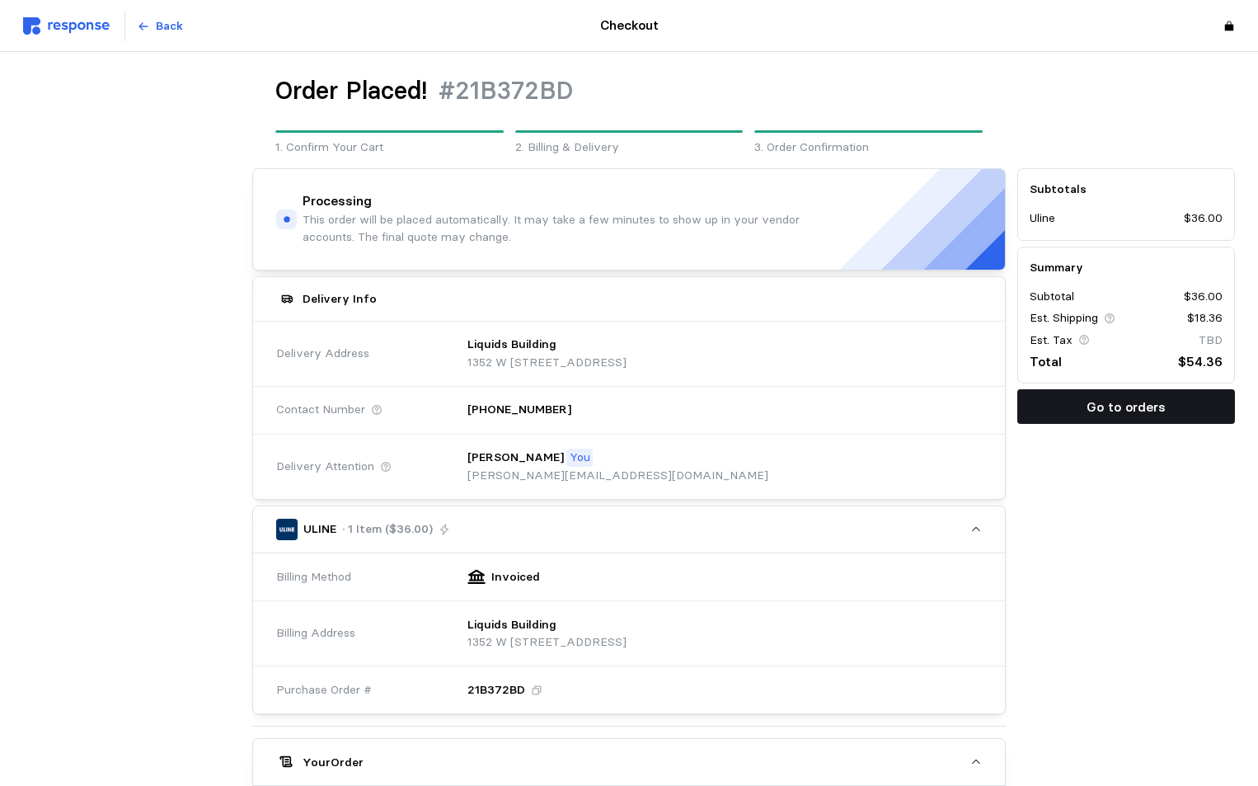
click at [1125, 413] on p "Go to orders" at bounding box center [1126, 407] width 79 height 21
